Goal: Check status: Check status

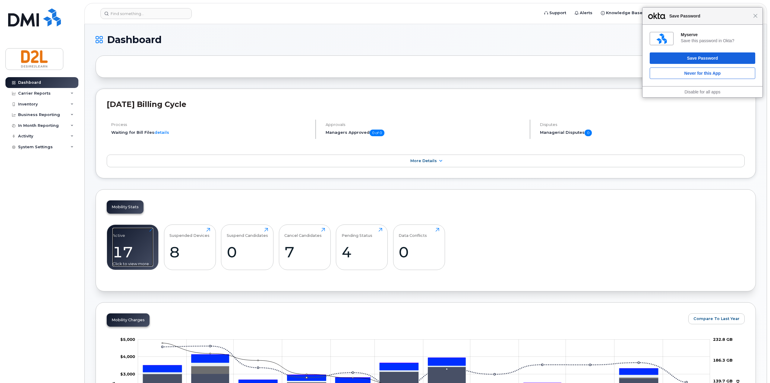
click at [126, 258] on div "17" at bounding box center [132, 252] width 41 height 18
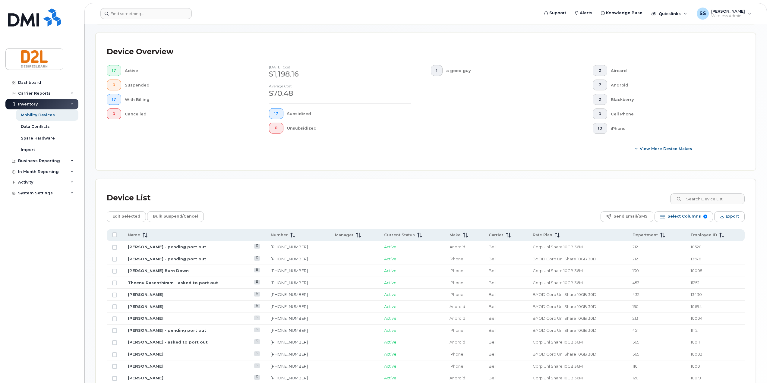
scroll to position [244, 0]
